Goal: Information Seeking & Learning: Learn about a topic

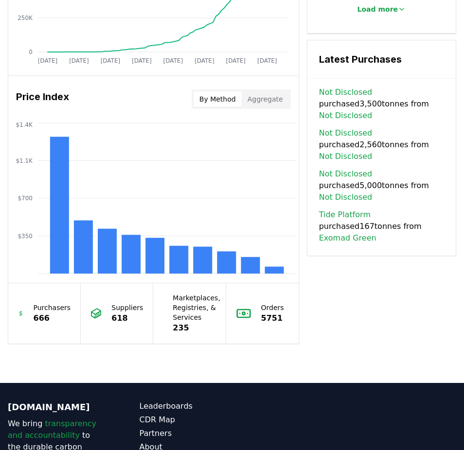
scroll to position [873, 0]
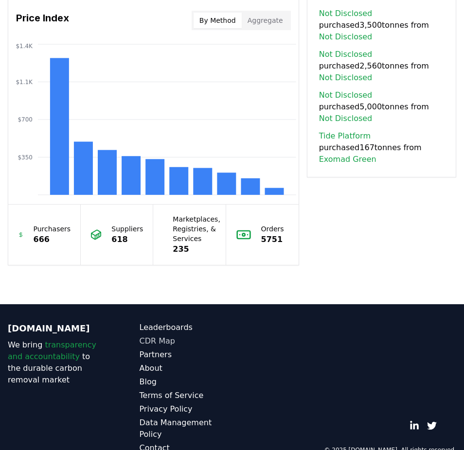
click at [164, 336] on link "CDR Map" at bounding box center [186, 342] width 93 height 12
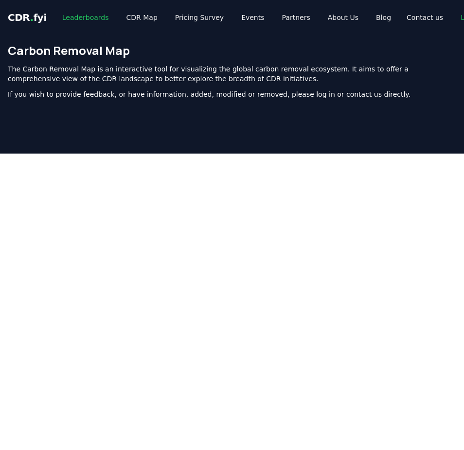
click at [76, 17] on link "Leaderboards" at bounding box center [85, 18] width 62 height 18
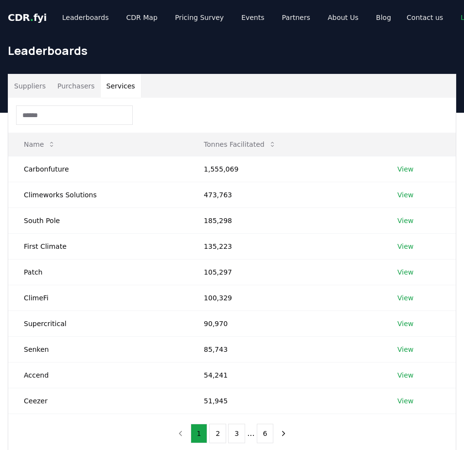
click at [114, 83] on button "Services" at bounding box center [121, 85] width 40 height 23
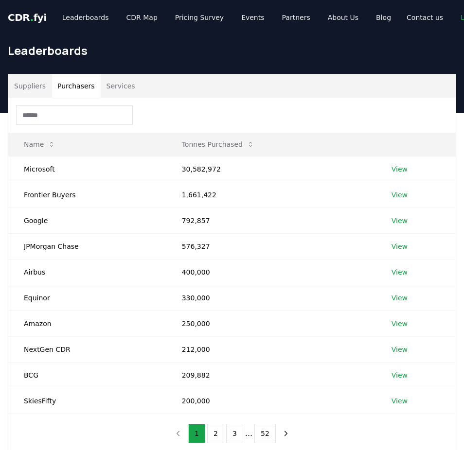
click at [63, 90] on button "Purchasers" at bounding box center [76, 85] width 49 height 23
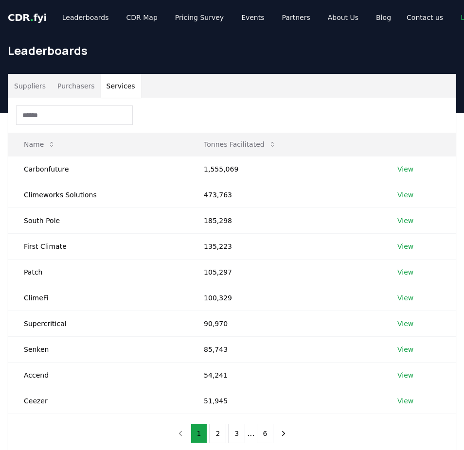
click at [105, 95] on button "Services" at bounding box center [121, 85] width 40 height 23
click at [80, 91] on button "Purchasers" at bounding box center [76, 85] width 49 height 23
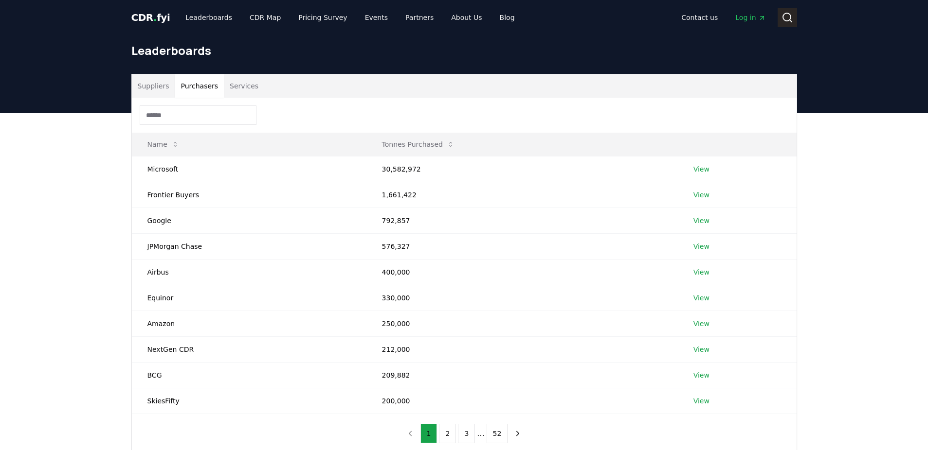
click at [464, 10] on button "Search" at bounding box center [786, 17] width 19 height 19
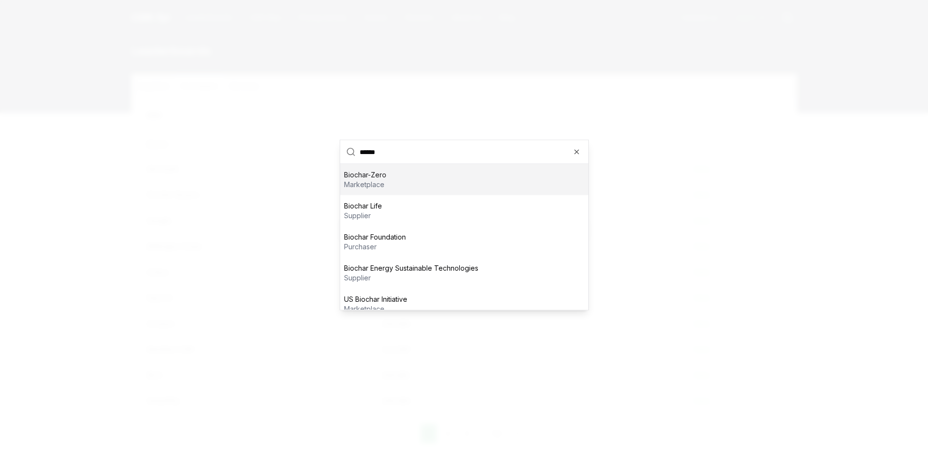
type input "*******"
